Goal: Task Accomplishment & Management: Use online tool/utility

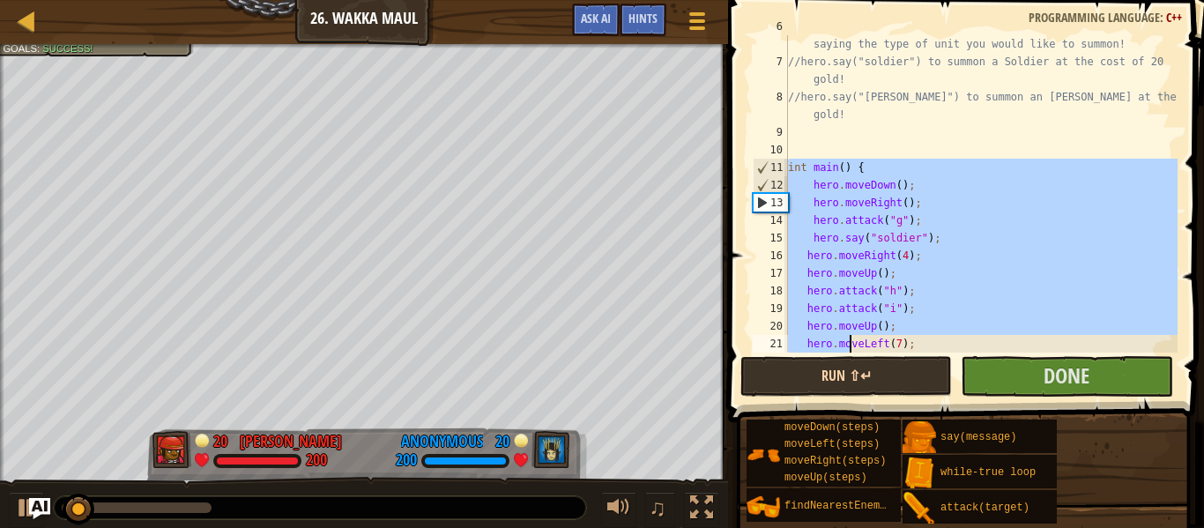
scroll to position [282, 0]
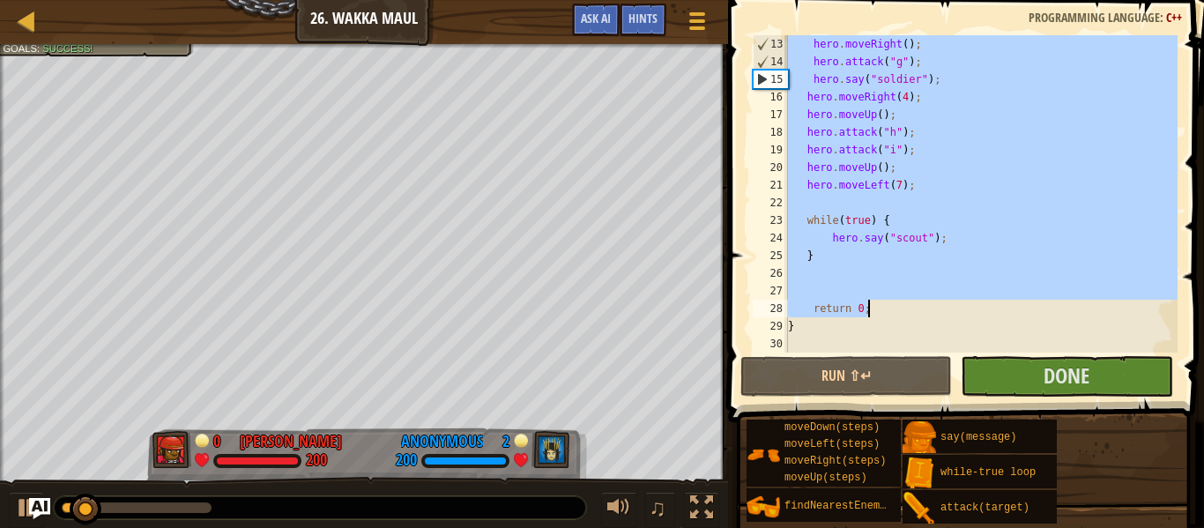
drag, startPoint x: 788, startPoint y: 289, endPoint x: 871, endPoint y: 315, distance: 86.9
click at [871, 315] on div "hero . moveRight ( ) ; hero . attack ( " g " ) ; hero . say ( " soldier " ) ; h…" at bounding box center [980, 211] width 393 height 352
type textarea "return 0;"
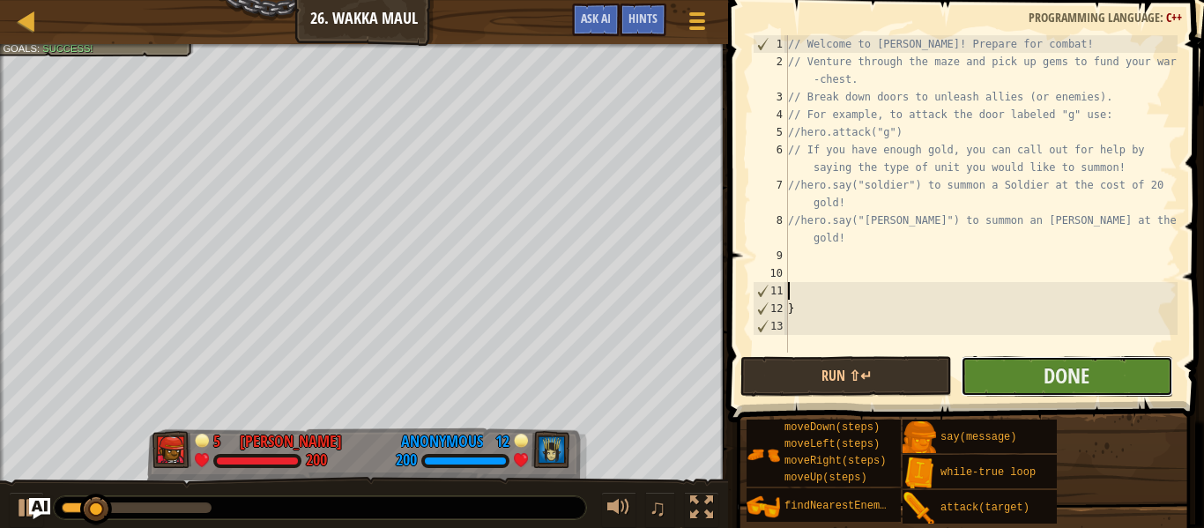
click at [1016, 373] on button "Done" at bounding box center [1065, 376] width 211 height 41
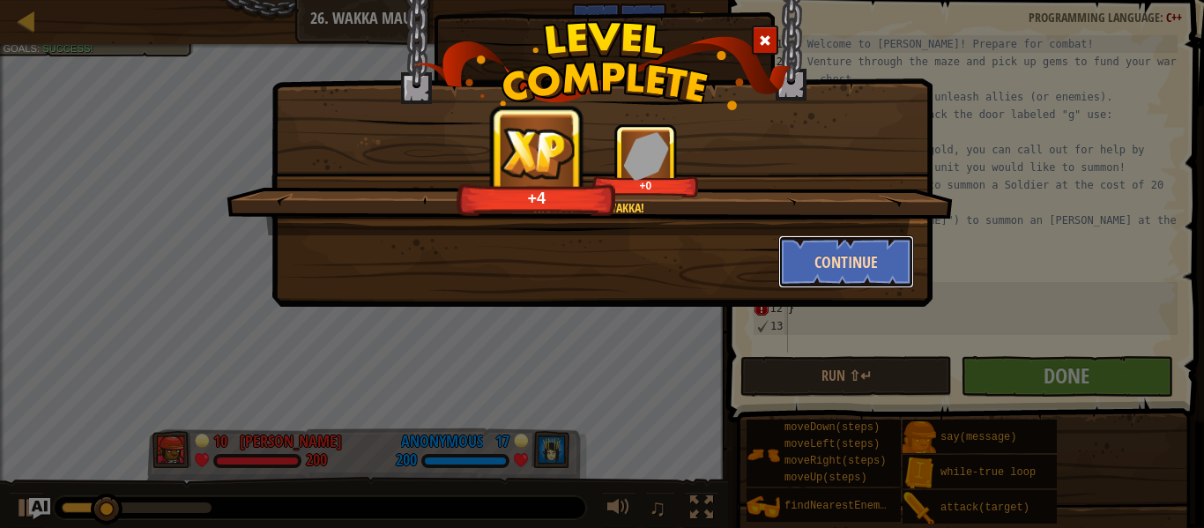
click at [804, 278] on button "Continue" at bounding box center [846, 261] width 137 height 53
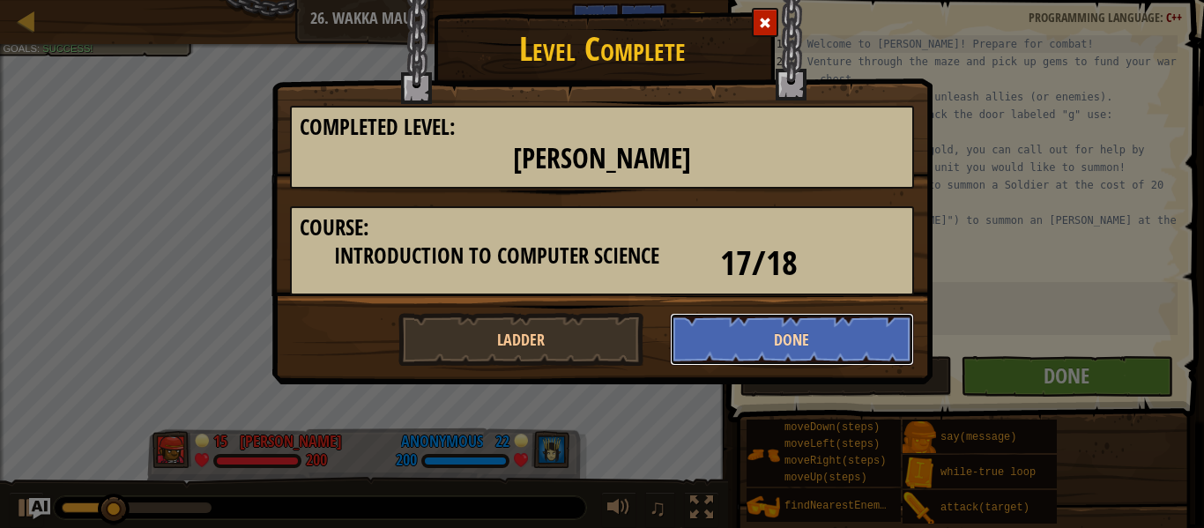
click at [834, 348] on button "Done" at bounding box center [792, 339] width 245 height 53
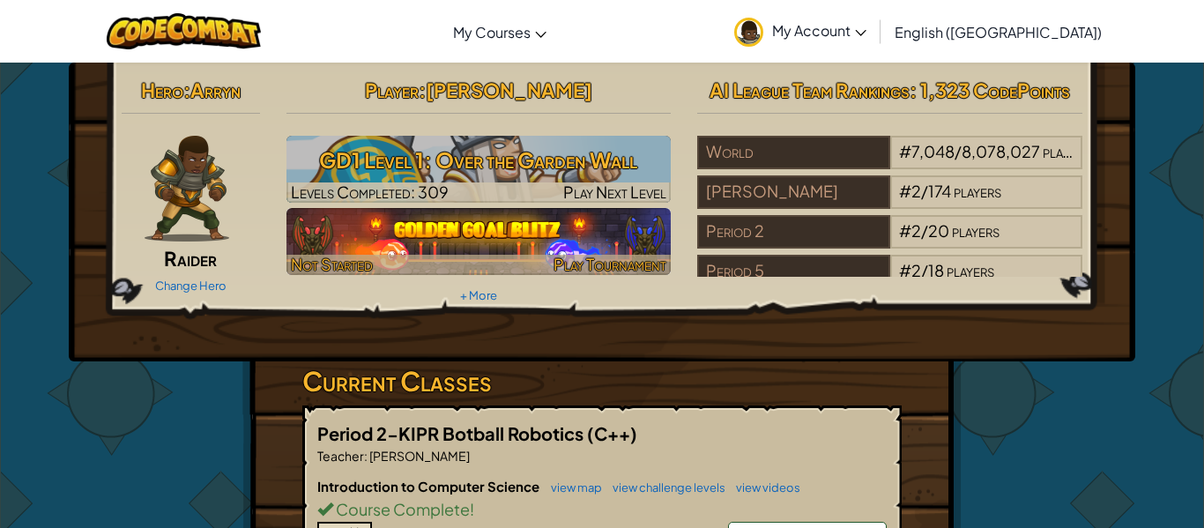
click at [514, 229] on img at bounding box center [478, 241] width 385 height 67
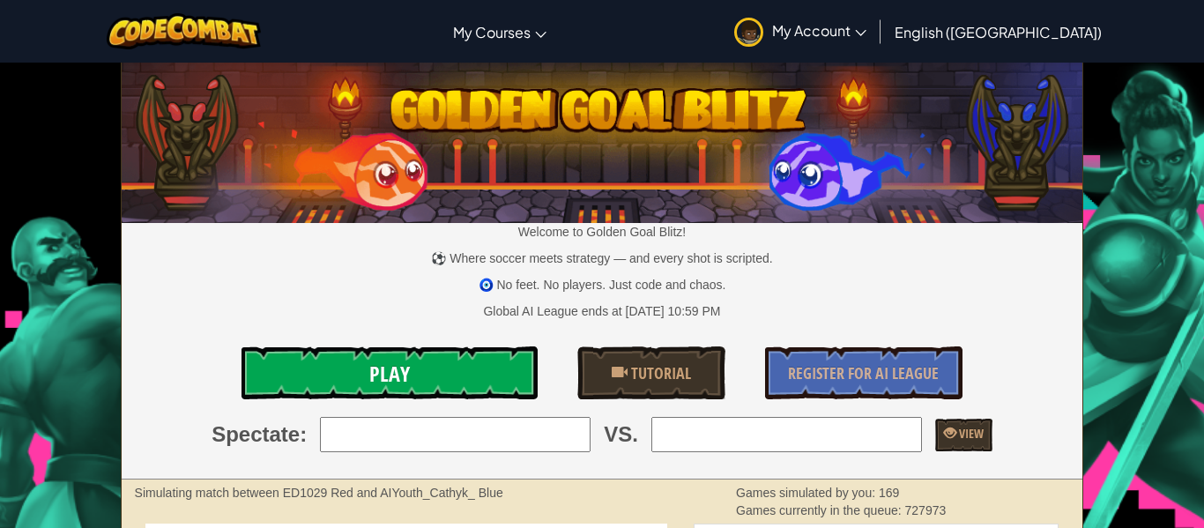
click at [515, 348] on link "Play" at bounding box center [389, 372] width 296 height 53
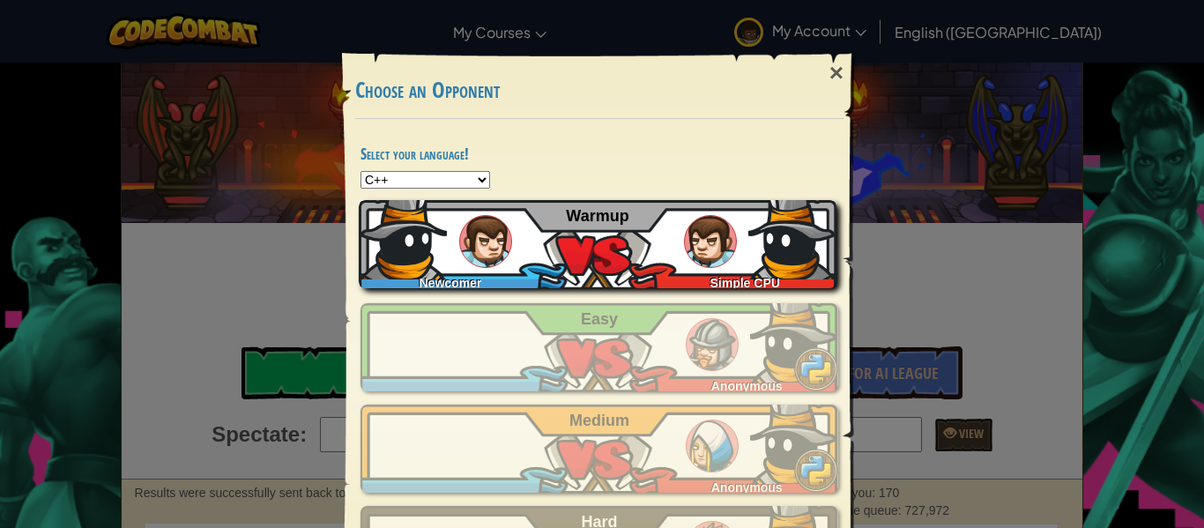
click at [562, 201] on div "Newcomer Simple CPU Warmup" at bounding box center [598, 244] width 478 height 88
